Goal: Find specific page/section: Find specific page/section

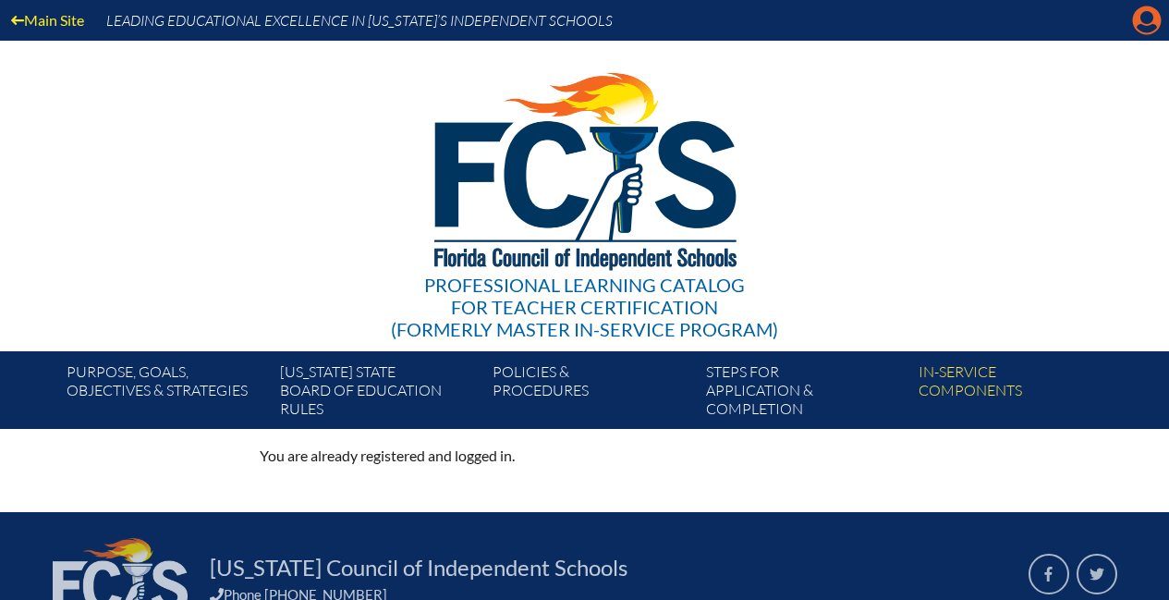
click at [1146, 19] on icon "Manage account" at bounding box center [1147, 21] width 30 height 30
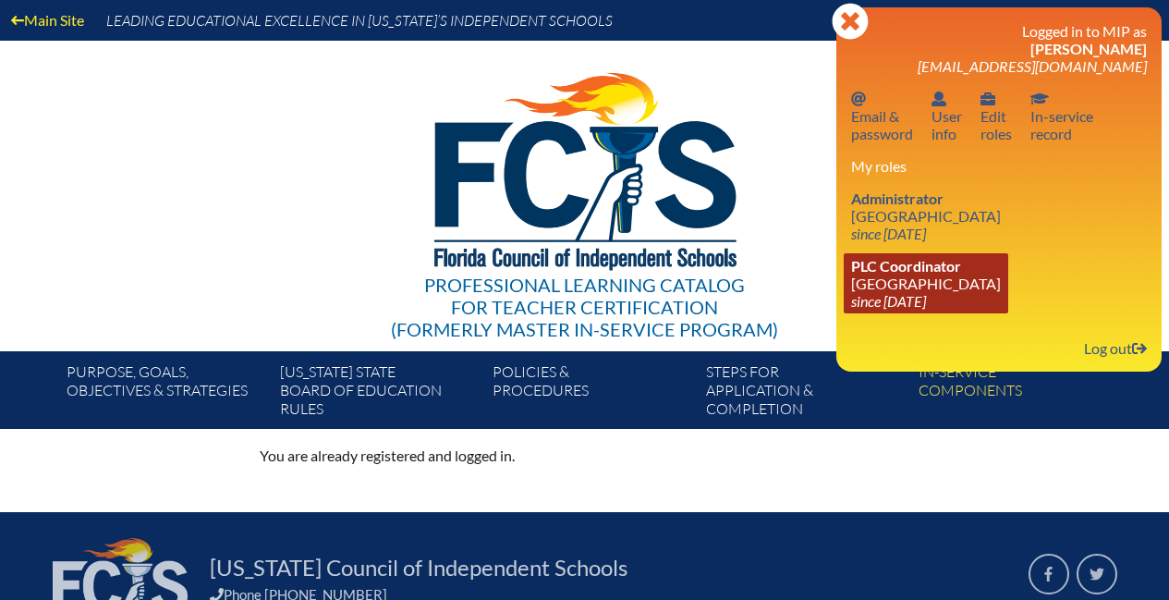
click at [888, 274] on span "PLC Coordinator" at bounding box center [906, 266] width 110 height 18
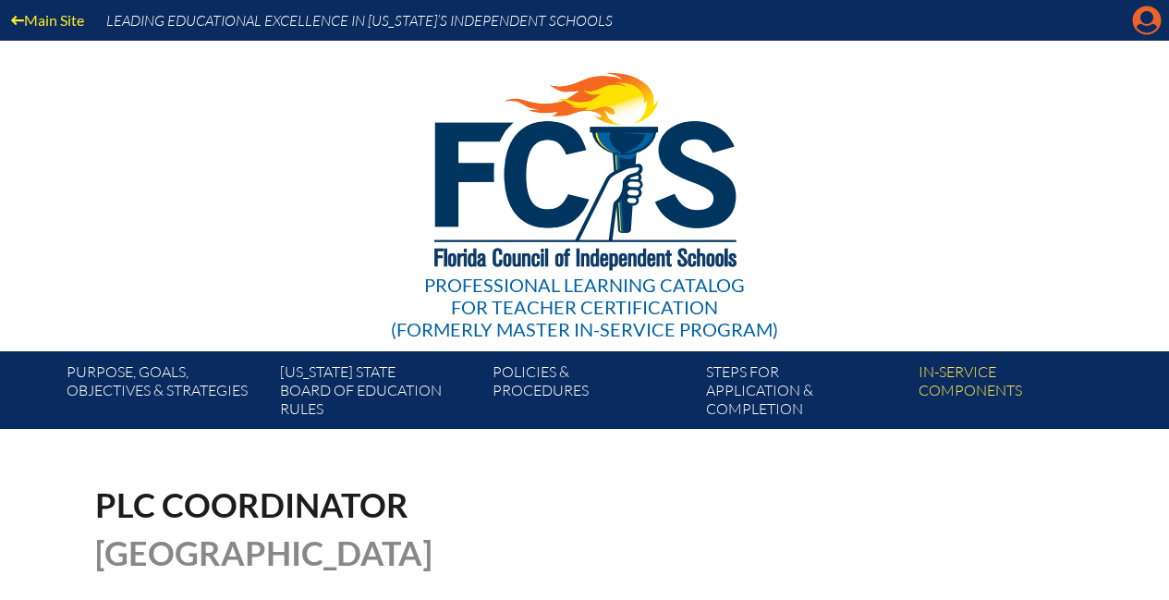
click at [1144, 23] on icon at bounding box center [1147, 20] width 29 height 29
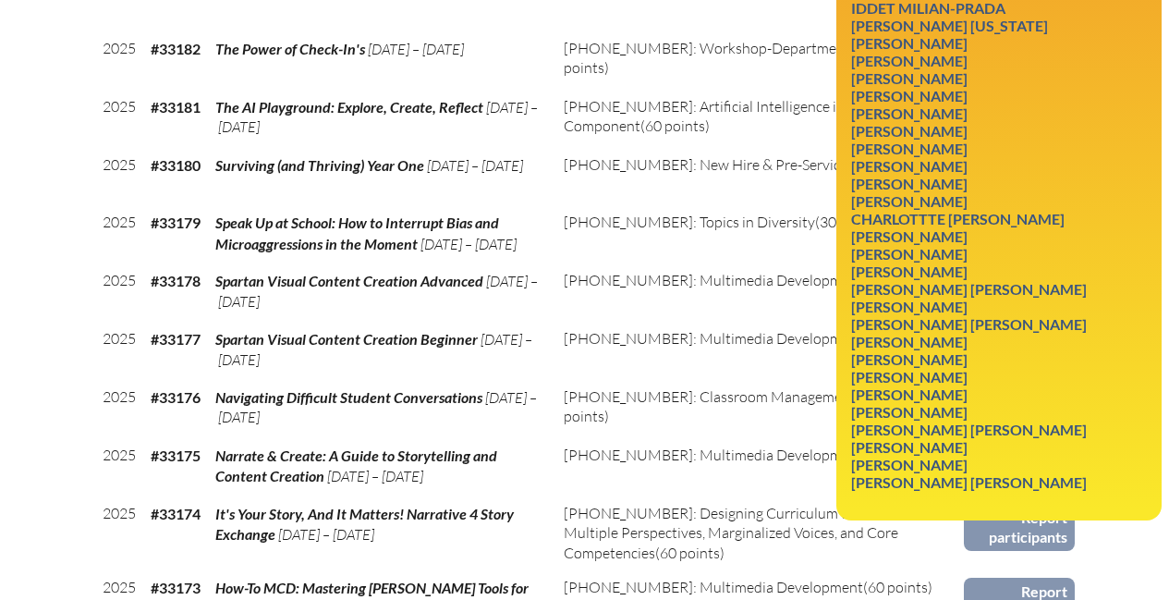
scroll to position [1003, 0]
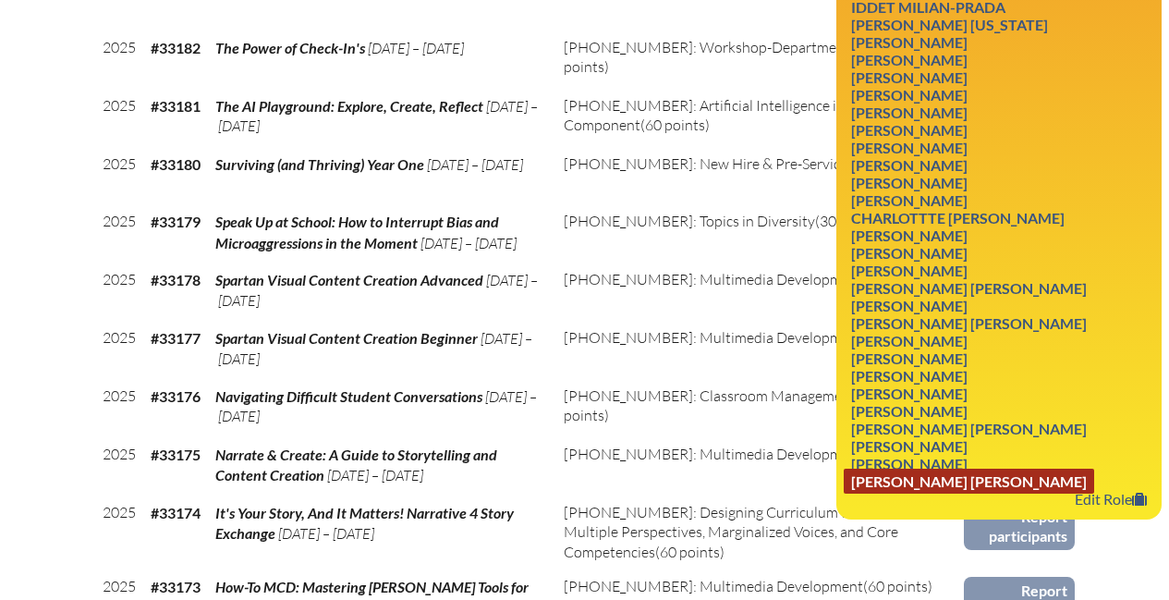
click at [890, 492] on link "Nadia Madeline Zananiri" at bounding box center [968, 480] width 250 height 25
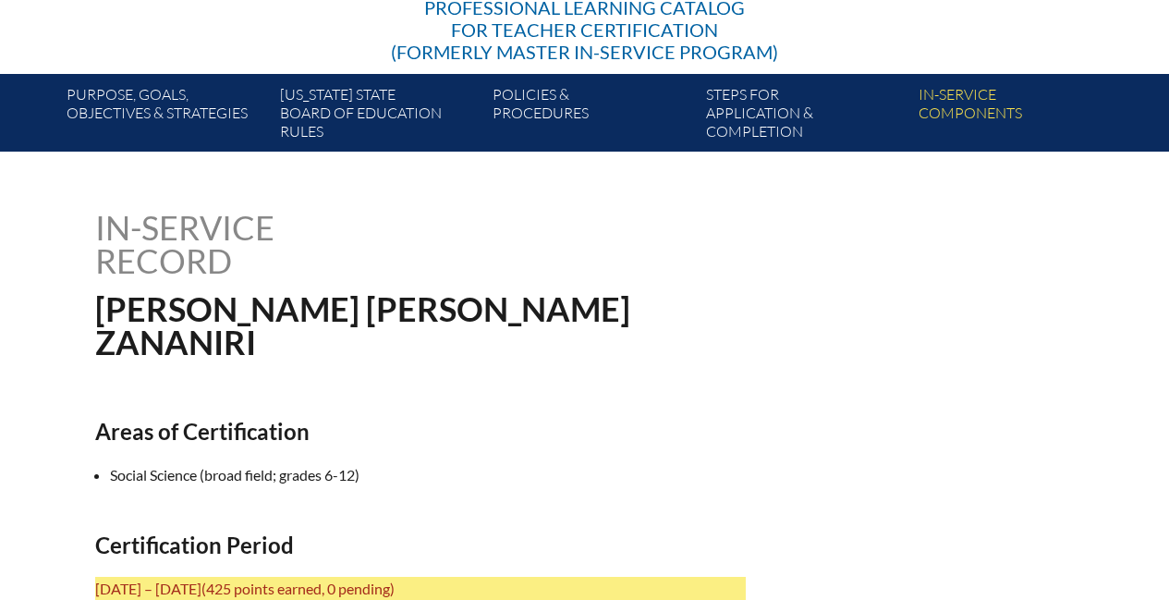
scroll to position [277, 0]
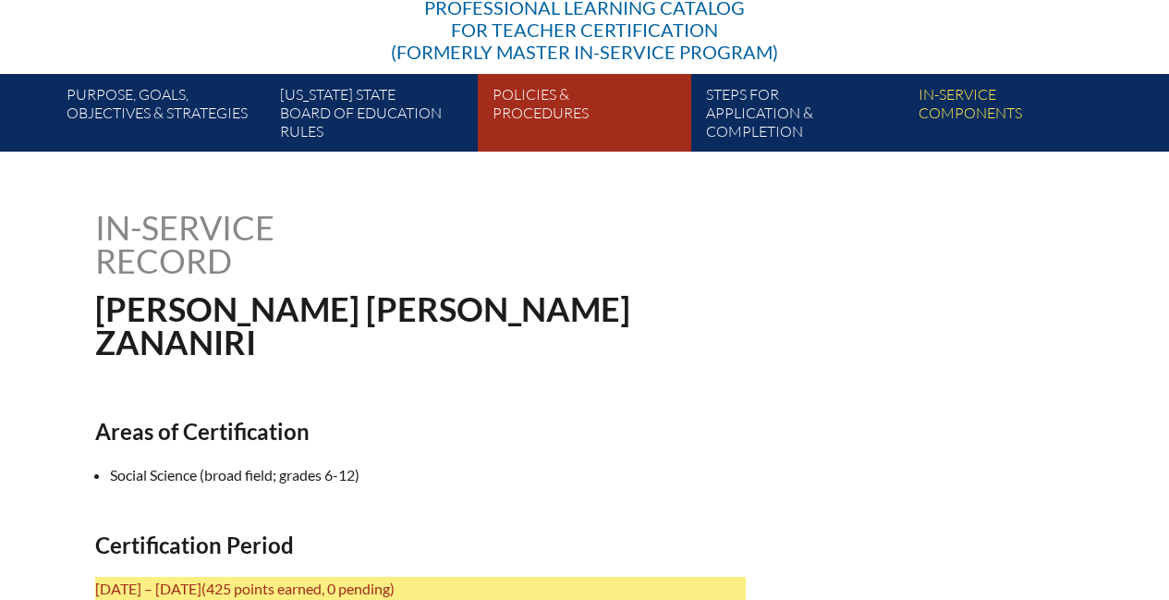
click at [529, 108] on link "Policies & Procedures" at bounding box center [591, 116] width 212 height 70
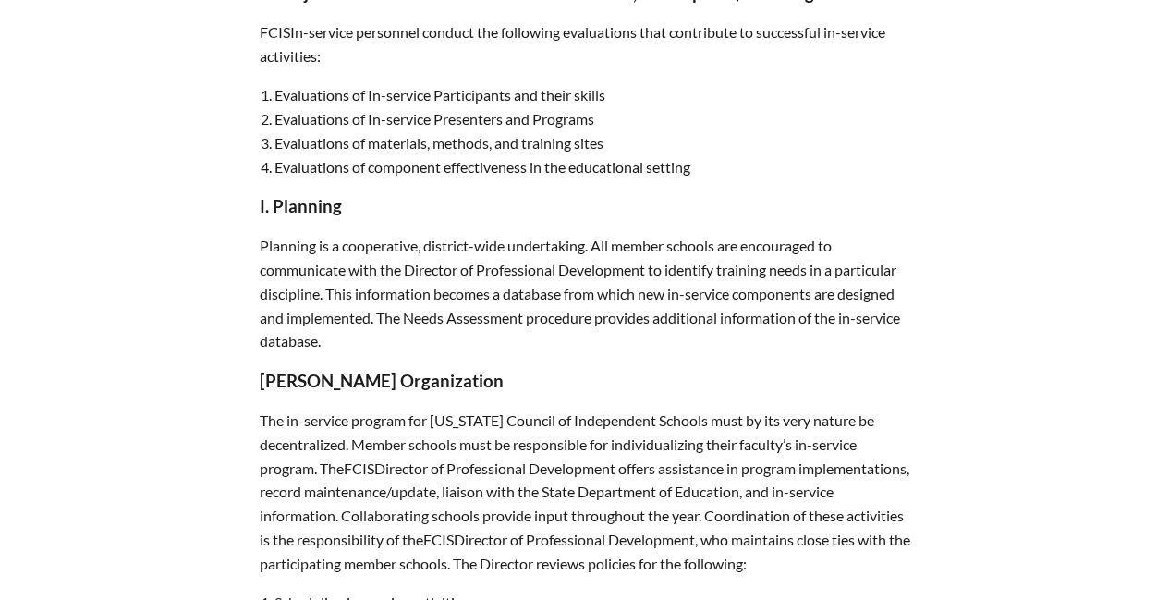
scroll to position [4908, 0]
